Goal: Check status: Check status

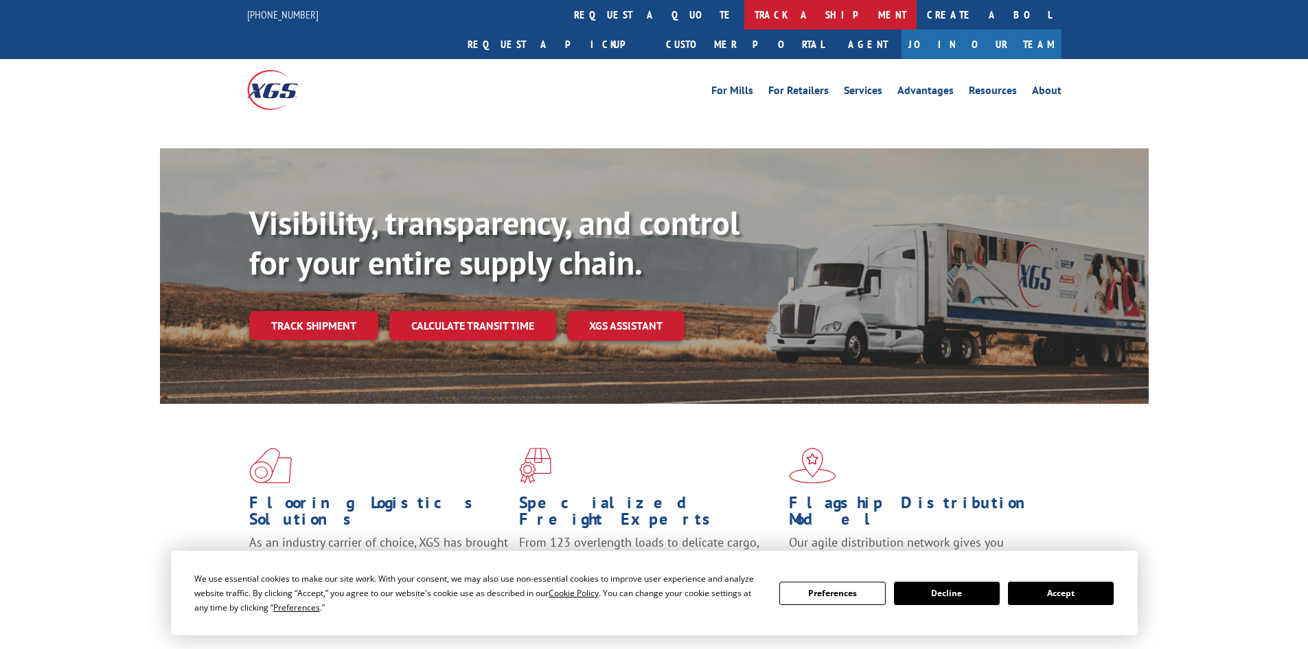
click at [744, 4] on link "track a shipment" at bounding box center [830, 15] width 172 height 30
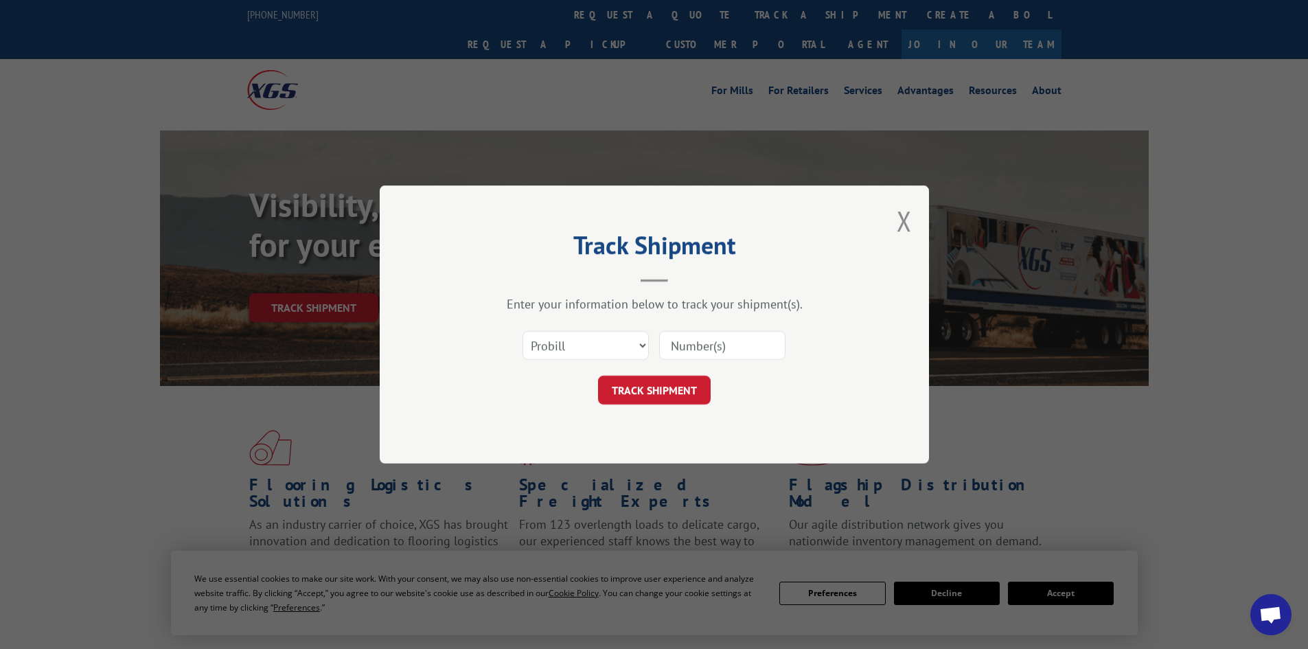
click at [640, 340] on select "Select category... Probill BOL PO" at bounding box center [585, 345] width 126 height 29
select select
click at [522, 331] on select "Select category... Probill BOL PO" at bounding box center [585, 345] width 126 height 29
click at [629, 348] on select "Select category... Probill BOL PO" at bounding box center [585, 345] width 126 height 29
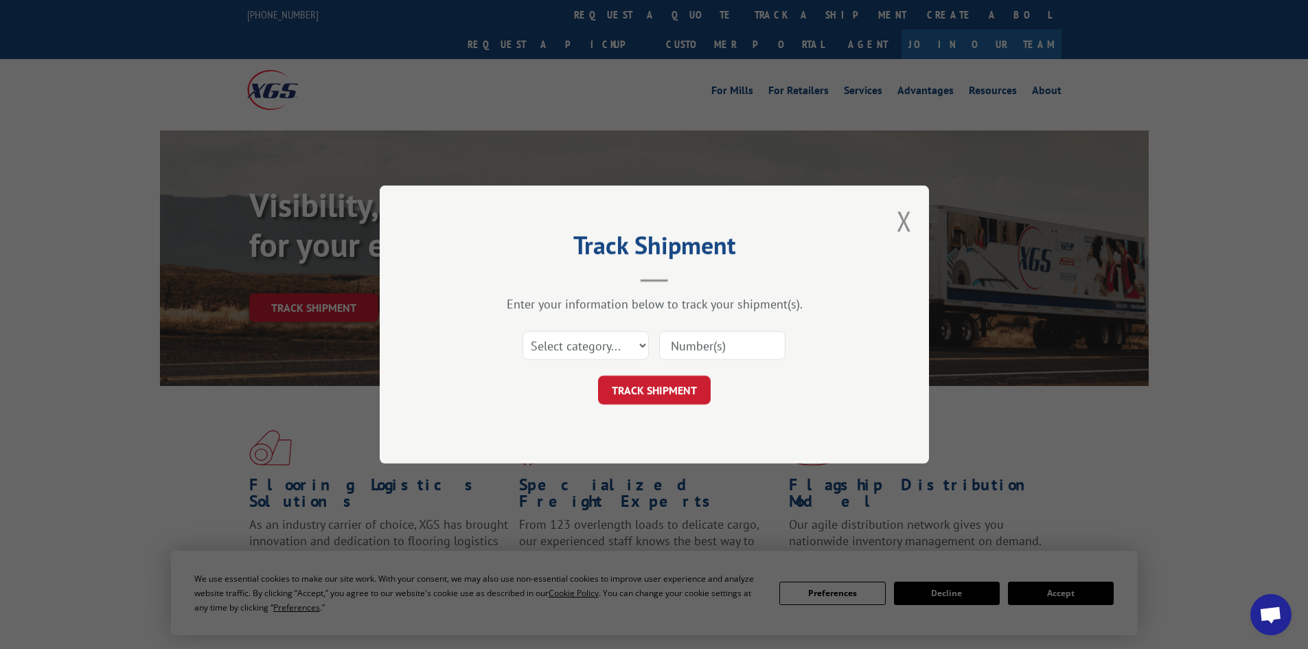
click at [708, 343] on input at bounding box center [722, 345] width 126 height 29
paste input "5523855"
type input "5523855"
click at [696, 393] on button "TRACK SHIPMENT" at bounding box center [654, 389] width 113 height 29
click at [602, 343] on select "Select category... Probill BOL PO" at bounding box center [585, 345] width 126 height 29
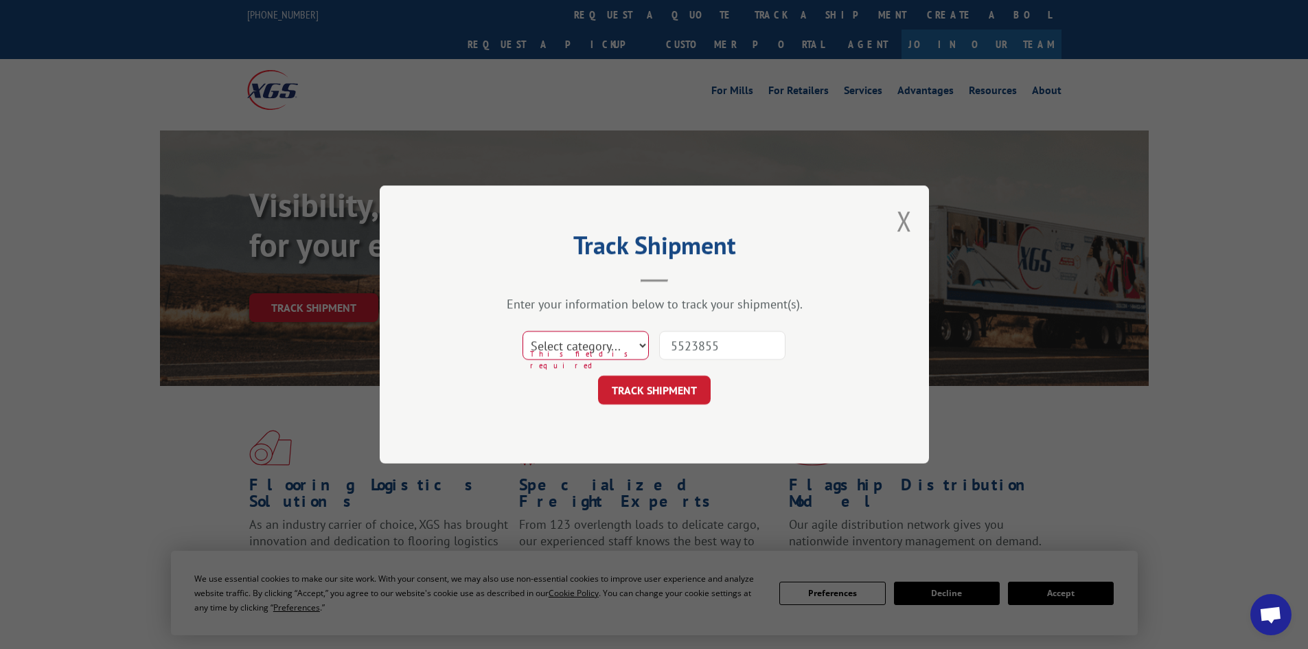
select select "po"
click at [522, 331] on select "Select category... Probill BOL PO" at bounding box center [585, 345] width 126 height 29
click at [667, 397] on button "TRACK SHIPMENT" at bounding box center [654, 389] width 113 height 29
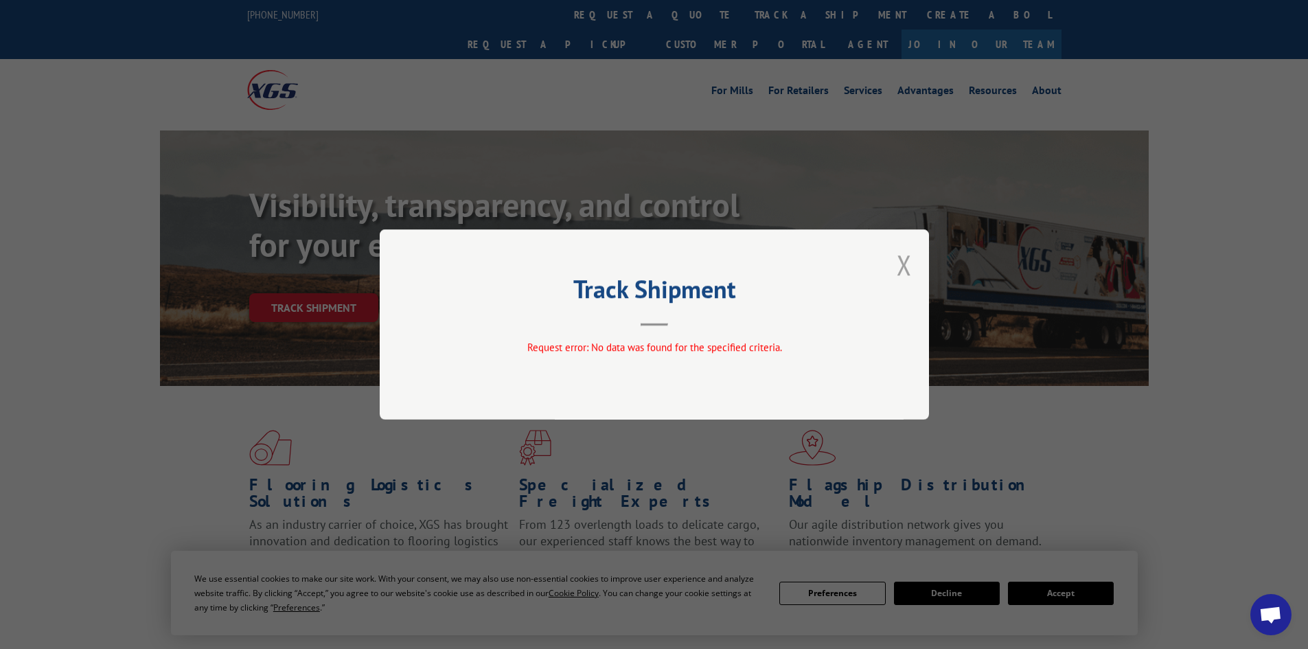
click at [905, 269] on button "Close modal" at bounding box center [904, 264] width 15 height 36
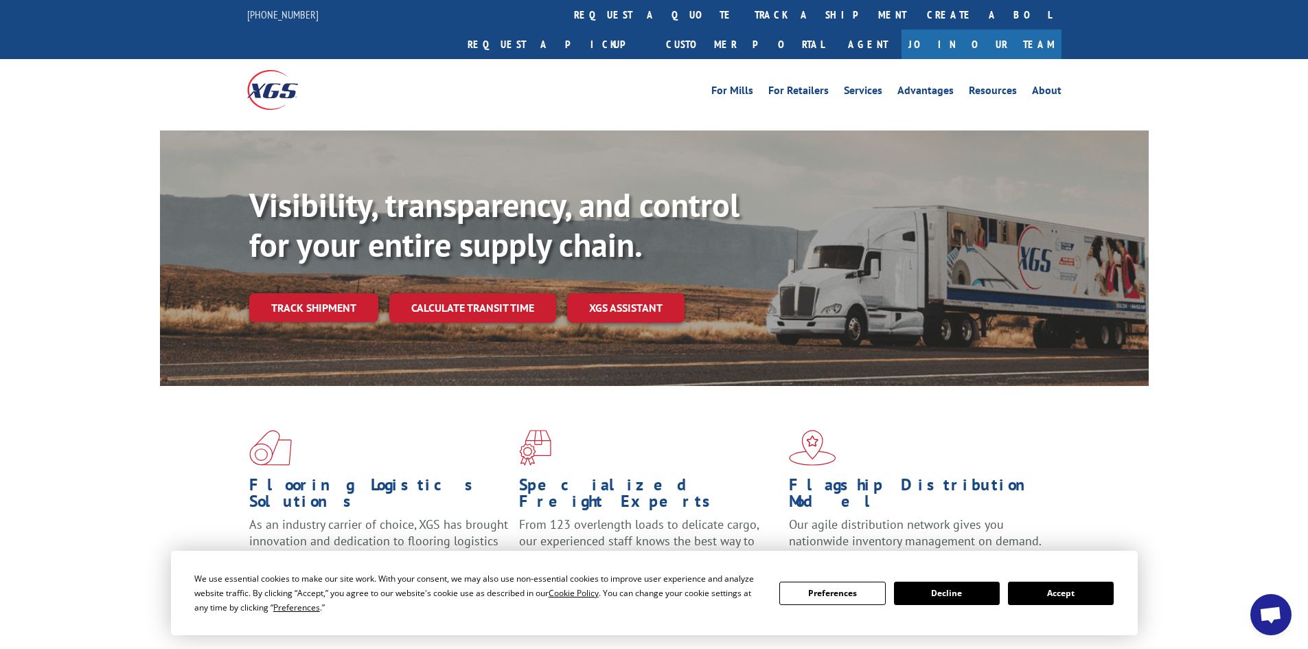
click at [362, 293] on link "Track shipment" at bounding box center [313, 307] width 129 height 29
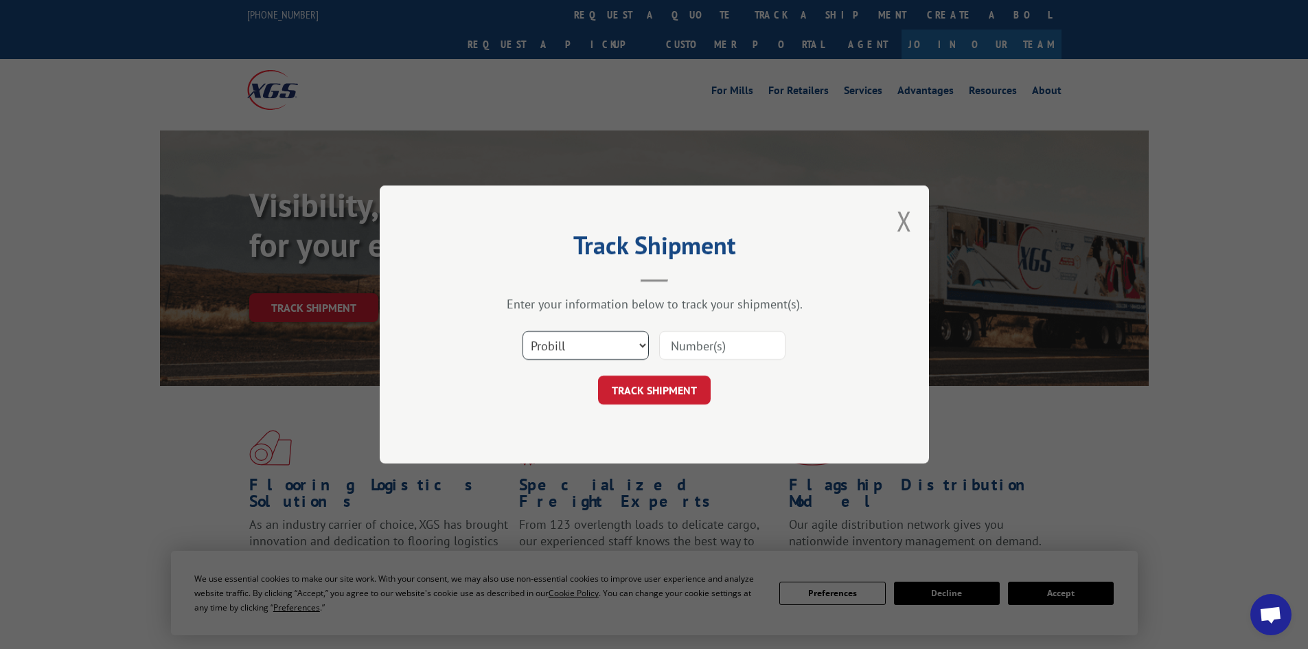
click at [574, 344] on select "Select category... Probill BOL PO" at bounding box center [585, 345] width 126 height 29
select select "bol"
click at [522, 331] on select "Select category... Probill BOL PO" at bounding box center [585, 345] width 126 height 29
click at [671, 349] on input at bounding box center [722, 345] width 126 height 29
paste input "5523855"
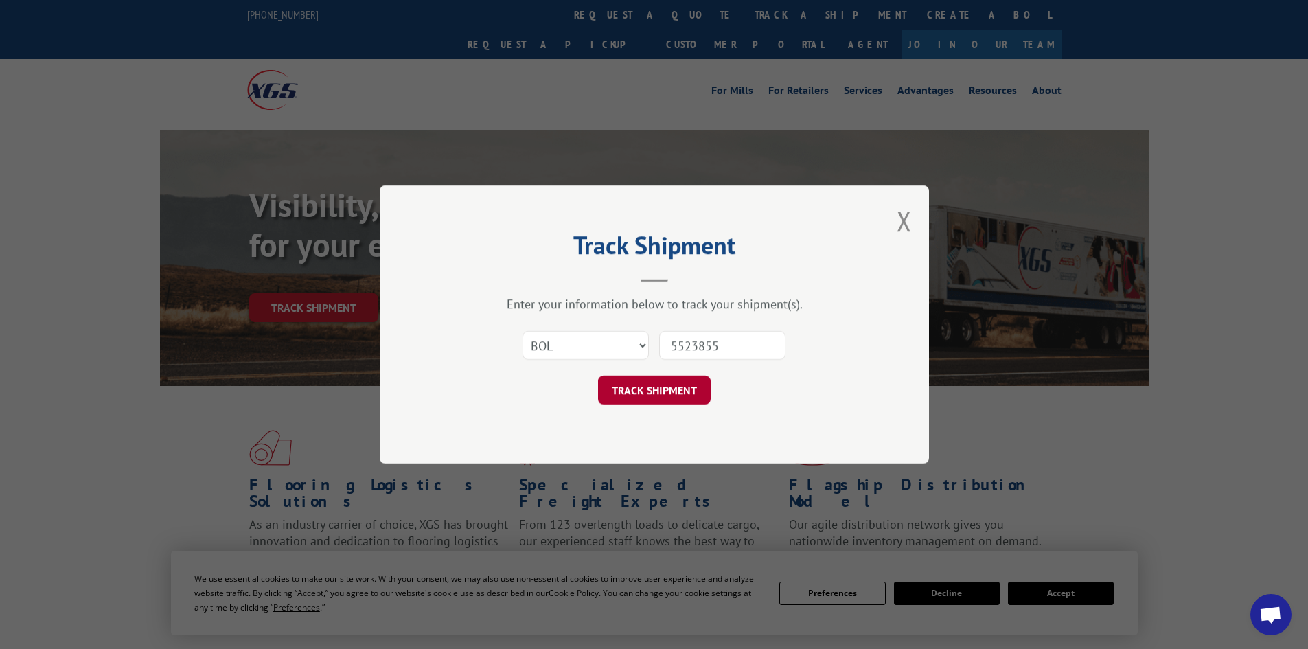
type input "5523855"
click at [689, 383] on button "TRACK SHIPMENT" at bounding box center [654, 389] width 113 height 29
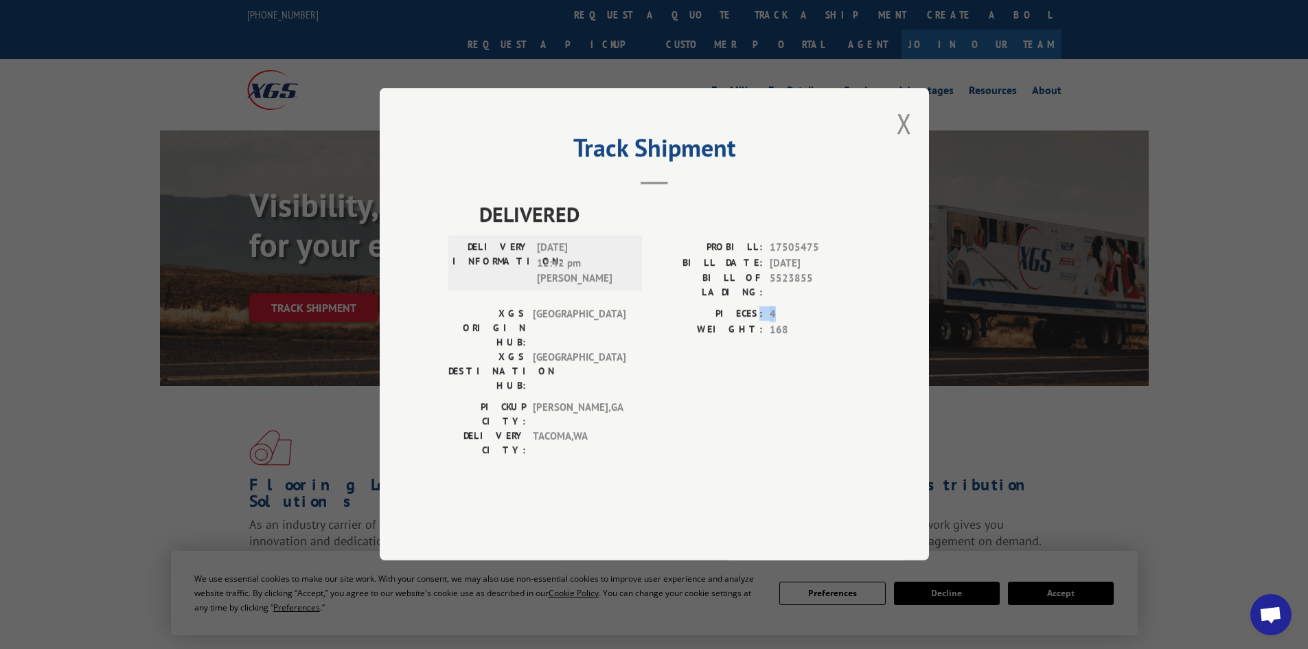
drag, startPoint x: 782, startPoint y: 345, endPoint x: 759, endPoint y: 344, distance: 22.7
click at [759, 323] on div "PIECES: 4" at bounding box center [757, 315] width 206 height 16
click at [781, 323] on span "4" at bounding box center [815, 315] width 91 height 16
click at [905, 141] on button "Close modal" at bounding box center [904, 123] width 15 height 36
